Goal: Transaction & Acquisition: Book appointment/travel/reservation

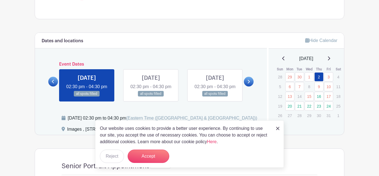
scroll to position [289, 0]
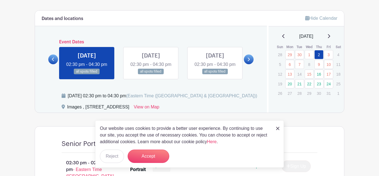
click at [250, 61] on icon at bounding box center [249, 59] width 2 height 4
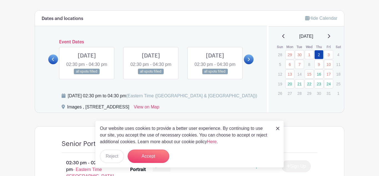
click at [87, 74] on link at bounding box center [87, 74] width 0 height 0
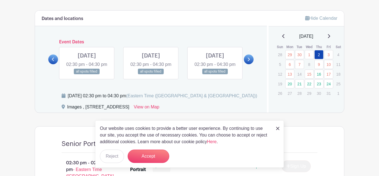
click at [54, 61] on icon at bounding box center [53, 59] width 2 height 4
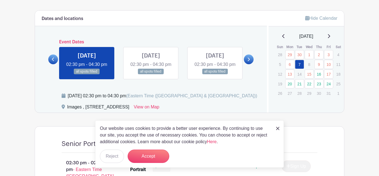
click at [250, 61] on icon at bounding box center [248, 59] width 2 height 4
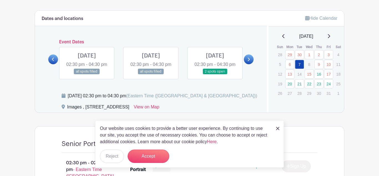
click at [247, 61] on icon at bounding box center [248, 59] width 2 height 4
click at [52, 61] on icon at bounding box center [53, 59] width 2 height 4
click at [49, 64] on link at bounding box center [53, 59] width 10 height 10
click at [277, 128] on img at bounding box center [277, 128] width 3 height 3
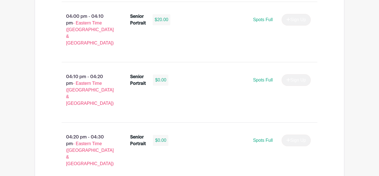
scroll to position [983, 0]
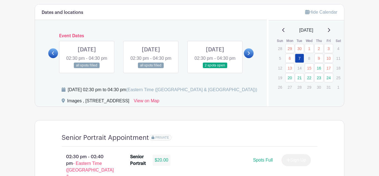
scroll to position [294, 0]
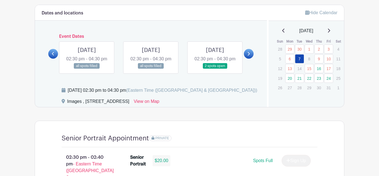
click at [215, 69] on link at bounding box center [215, 69] width 0 height 0
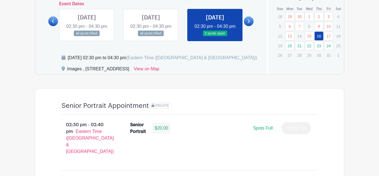
scroll to position [328, 0]
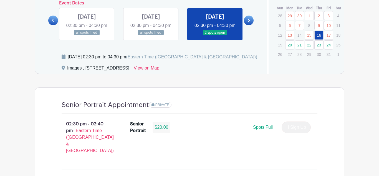
click at [249, 22] on icon at bounding box center [248, 20] width 2 height 4
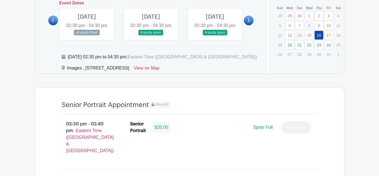
click at [54, 22] on link at bounding box center [53, 21] width 10 height 10
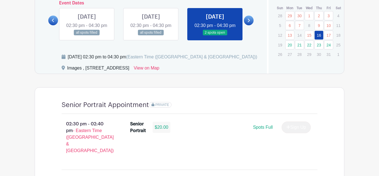
click at [249, 21] on link at bounding box center [249, 21] width 10 height 10
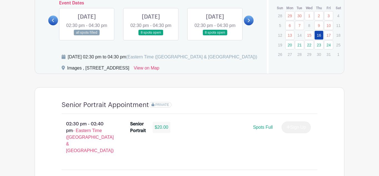
click at [50, 24] on link at bounding box center [53, 21] width 10 height 10
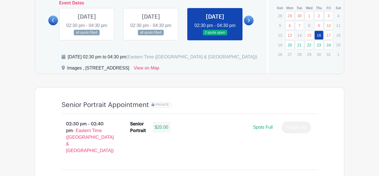
click at [215, 36] on link at bounding box center [215, 36] width 0 height 0
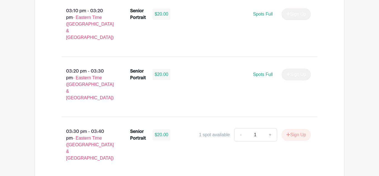
scroll to position [683, 0]
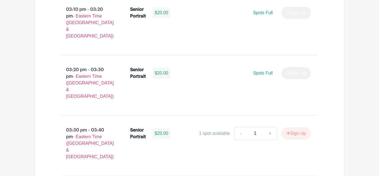
click at [246, 120] on div "03:30 pm - 03:40 pm - Eastern Time ([GEOGRAPHIC_DATA] & [GEOGRAPHIC_DATA]) Seni…" at bounding box center [189, 145] width 283 height 51
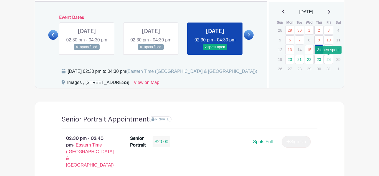
scroll to position [272, 0]
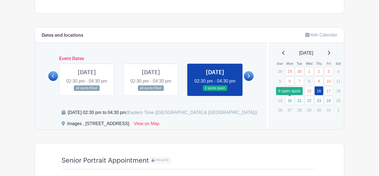
click at [289, 101] on link "20" at bounding box center [289, 100] width 9 height 9
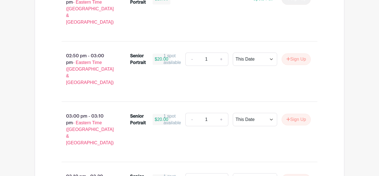
scroll to position [517, 0]
click at [245, 52] on select "This Date Select Dates" at bounding box center [255, 58] width 44 height 13
click at [246, 52] on select "This Date Select Dates" at bounding box center [255, 58] width 44 height 13
click at [361, 49] on main "Log In Sign Up for Free Images Class of '26 Senior Portrait Appointment In-Stud…" at bounding box center [189, 142] width 379 height 1319
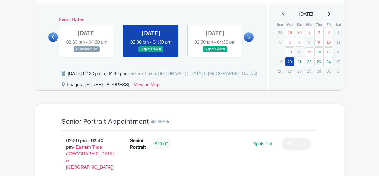
scroll to position [322, 0]
